Goal: Task Accomplishment & Management: Complete application form

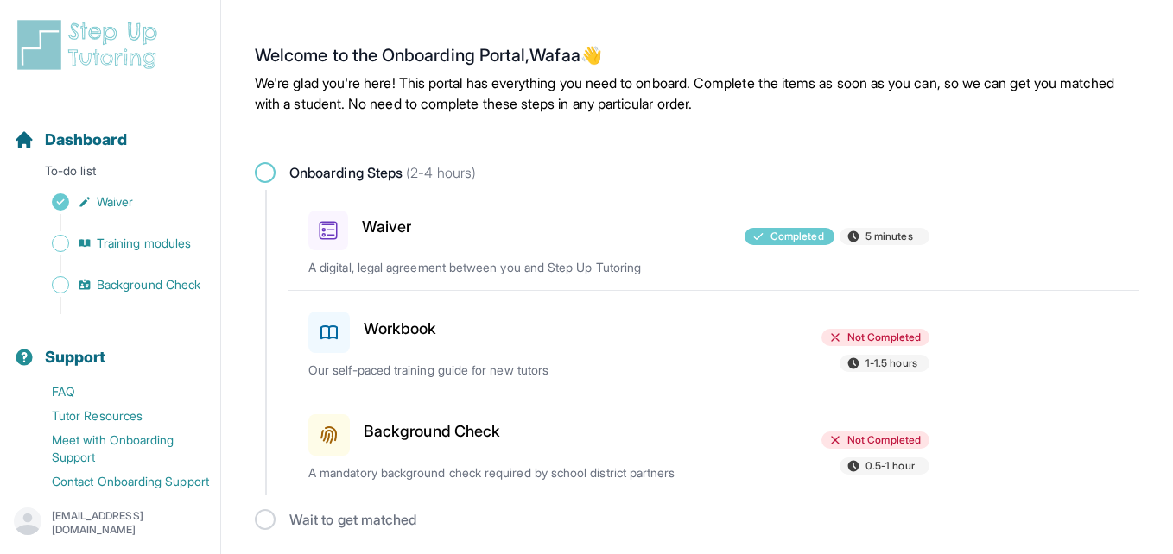
click at [475, 332] on div "Workbook" at bounding box center [408, 329] width 201 height 48
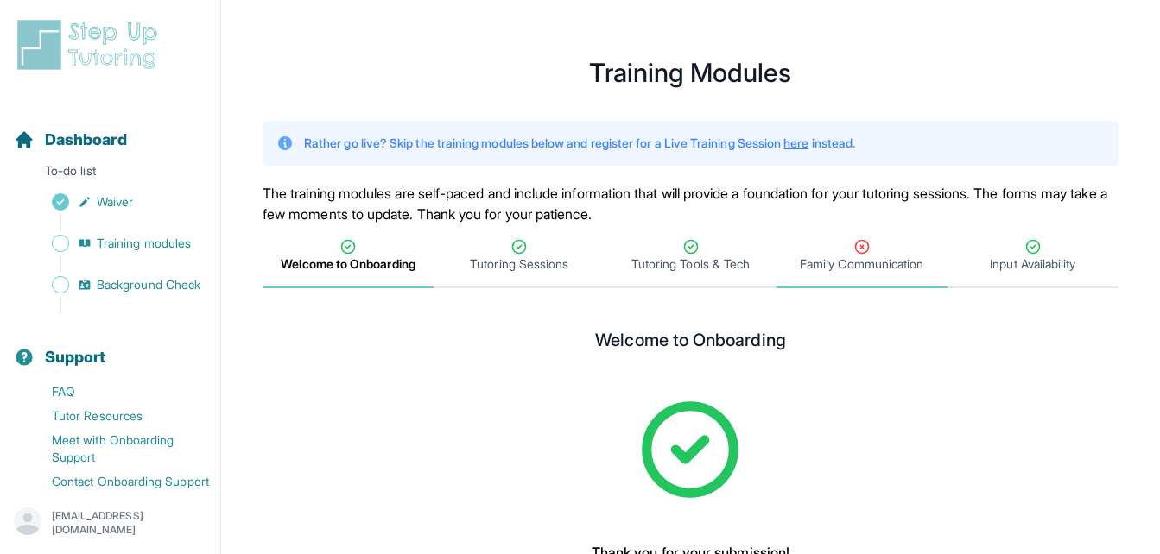
click at [864, 255] on icon "Tabs" at bounding box center [861, 246] width 17 height 17
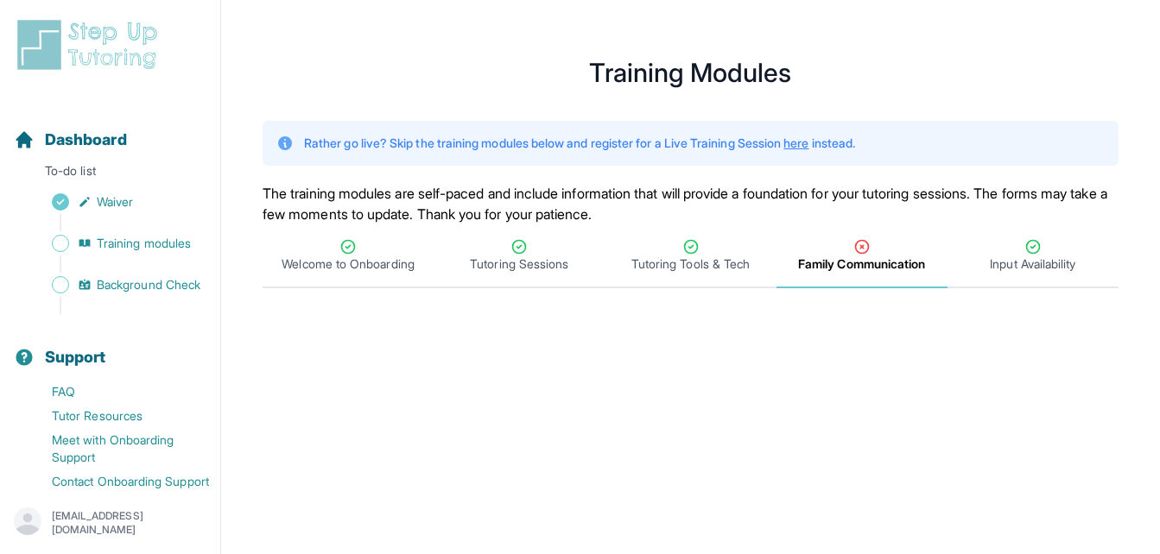
click at [104, 34] on img at bounding box center [91, 44] width 154 height 55
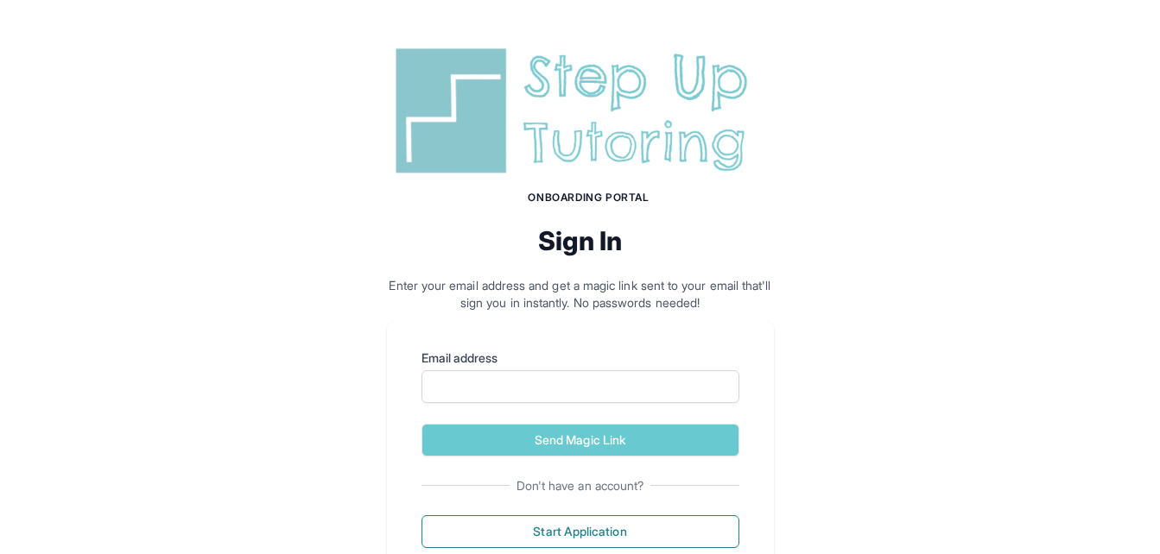
scroll to position [63, 0]
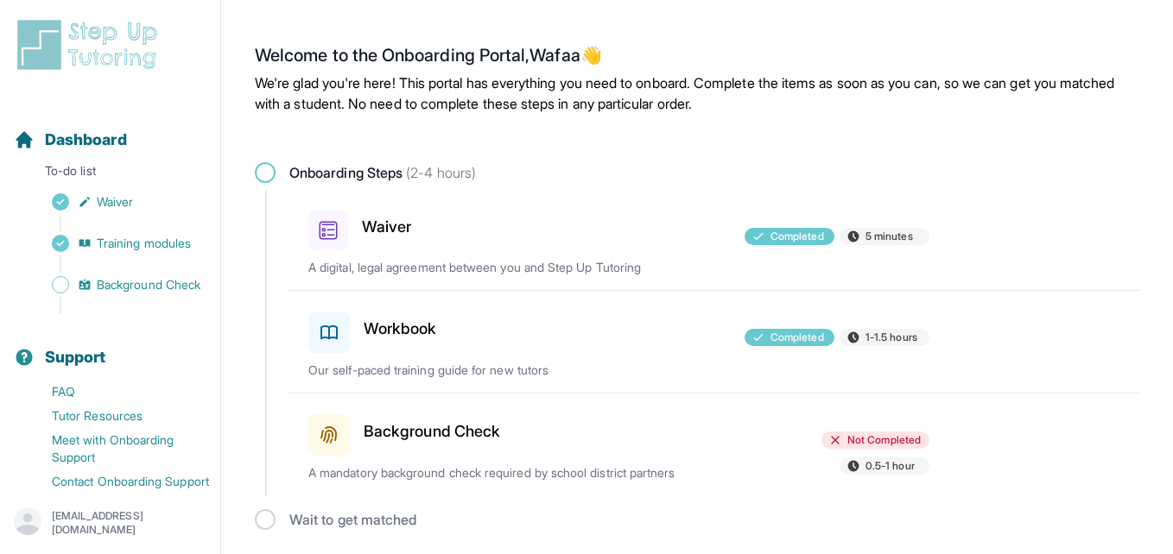
click at [493, 444] on div "Background Check" at bounding box center [408, 432] width 201 height 48
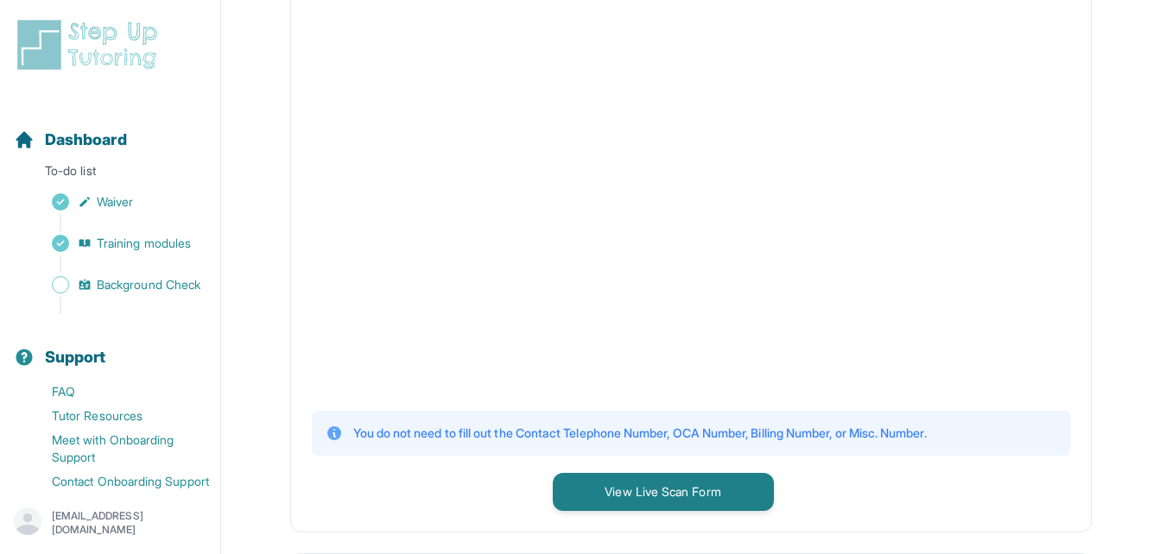
scroll to position [465, 0]
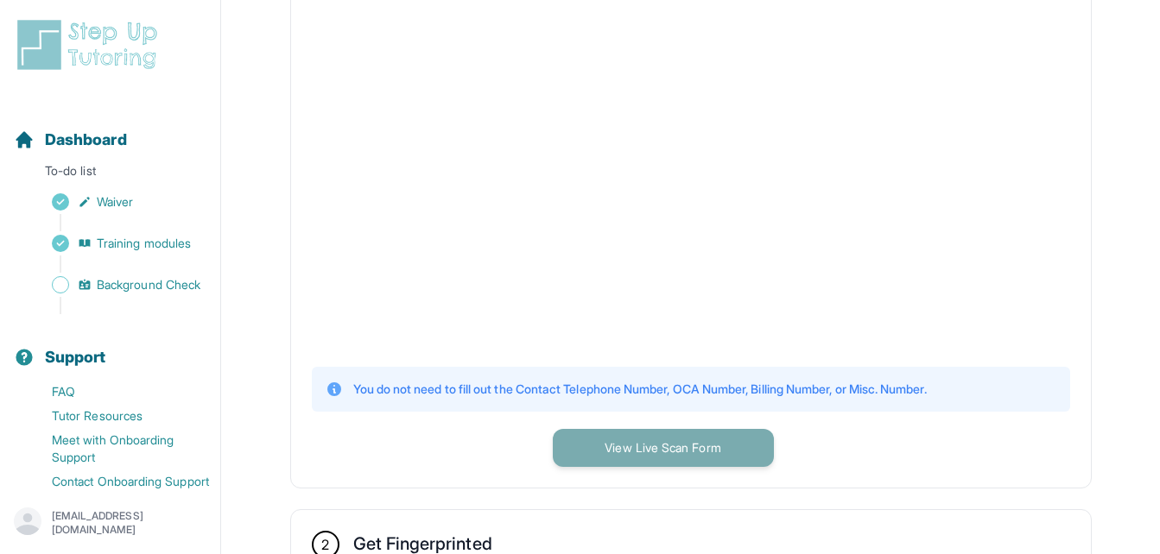
click at [619, 442] on button "View Live Scan Form" at bounding box center [663, 448] width 221 height 38
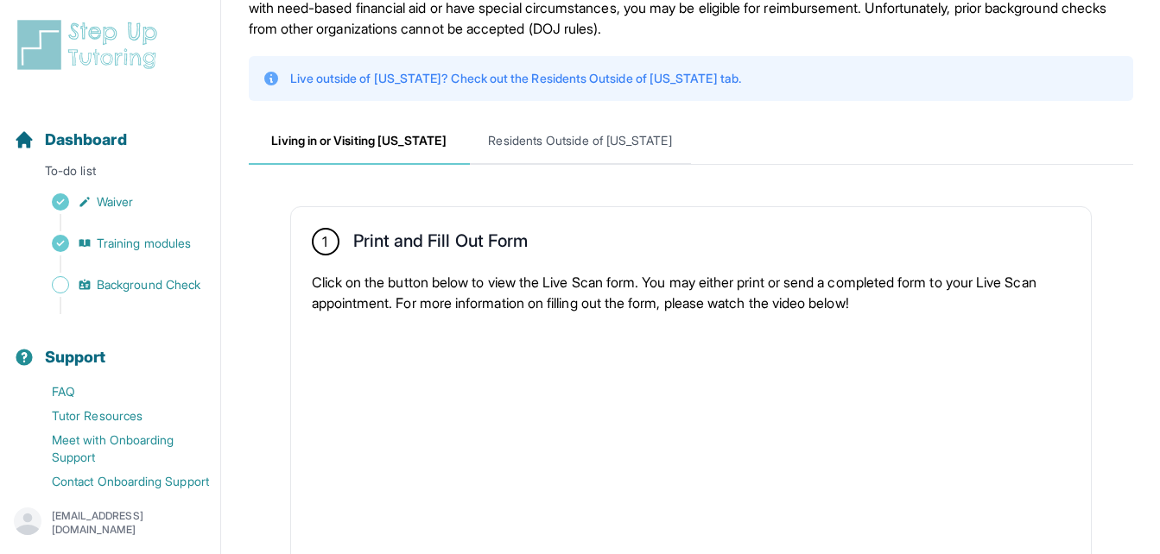
scroll to position [111, 0]
